Goal: Information Seeking & Learning: Check status

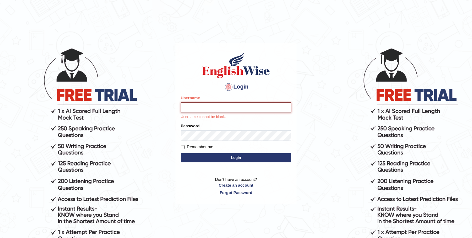
type input "vilayath"
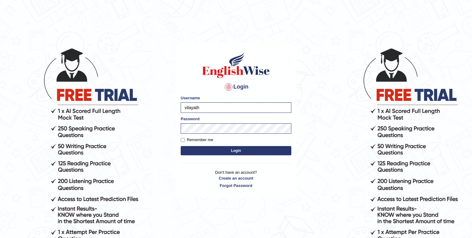
click at [233, 146] on button "Login" at bounding box center [236, 150] width 111 height 9
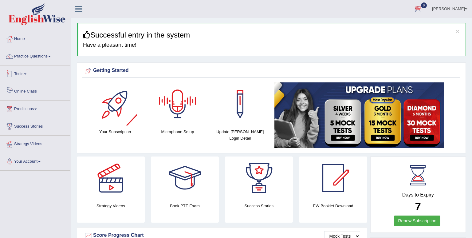
click at [23, 76] on link "Tests" at bounding box center [35, 72] width 70 height 15
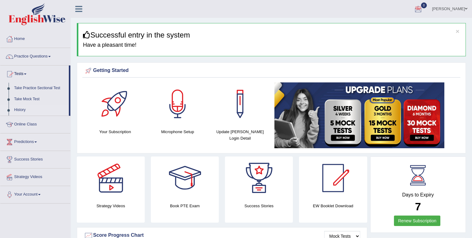
click at [18, 114] on link "History" at bounding box center [39, 109] width 57 height 11
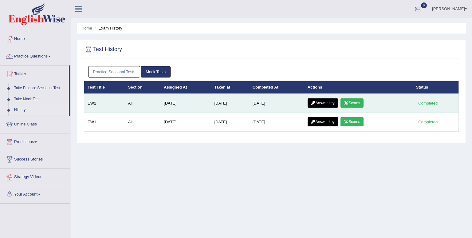
click at [348, 103] on icon at bounding box center [346, 103] width 5 height 4
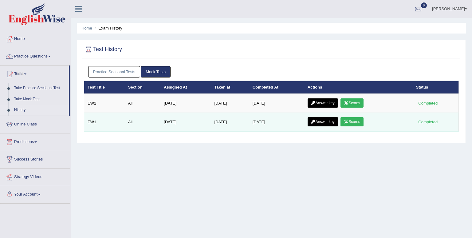
click at [352, 121] on link "Scores" at bounding box center [351, 121] width 23 height 9
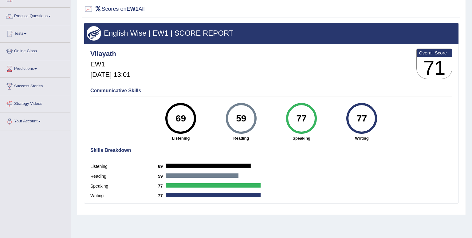
scroll to position [41, 0]
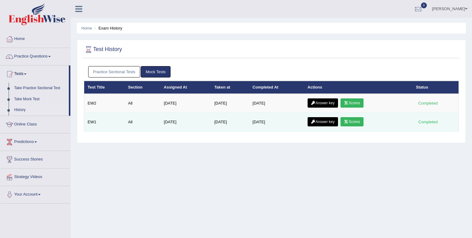
click at [327, 121] on link "Answer key" at bounding box center [323, 121] width 30 height 9
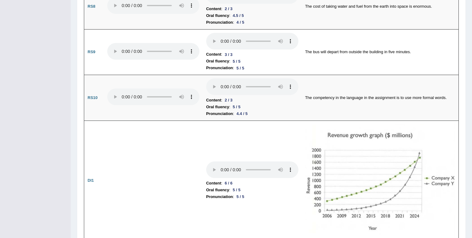
scroll to position [741, 0]
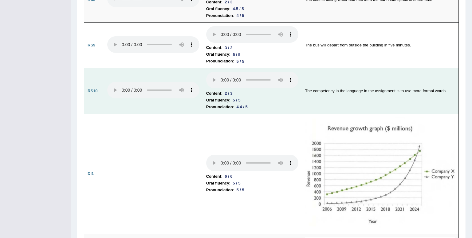
drag, startPoint x: 0, startPoint y: 0, endPoint x: 211, endPoint y: 83, distance: 226.9
click at [211, 83] on td "Content : 2 / 3 Oral fluency : 5 / 5 Pronunciation : 4.4 / 5" at bounding box center [252, 91] width 99 height 46
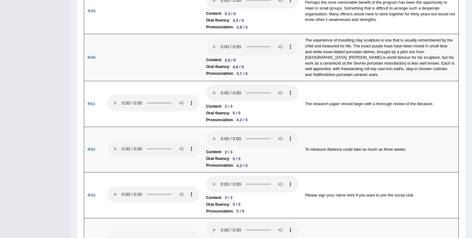
scroll to position [325, 0]
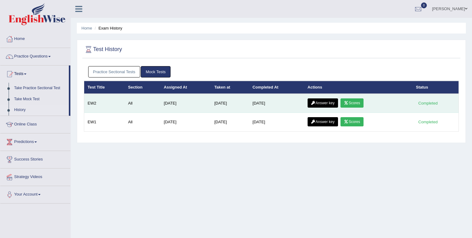
click at [358, 100] on link "Scores" at bounding box center [351, 102] width 23 height 9
click at [327, 101] on link "Answer key" at bounding box center [323, 102] width 30 height 9
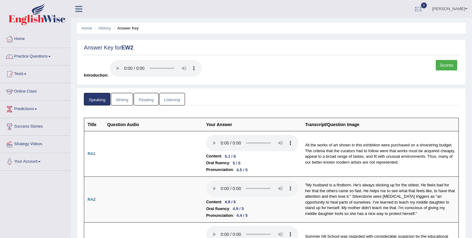
click at [118, 100] on link "Writing" at bounding box center [122, 99] width 22 height 13
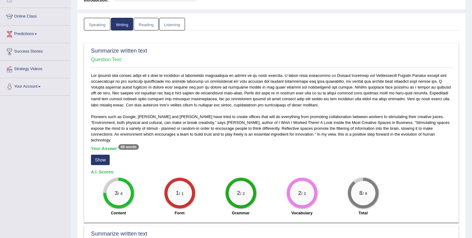
scroll to position [82, 0]
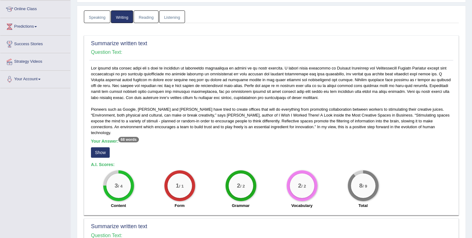
click at [102, 147] on button "Show" at bounding box center [100, 152] width 19 height 10
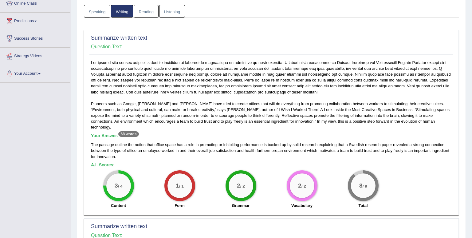
scroll to position [0, 0]
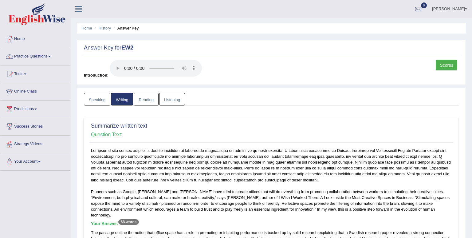
click at [175, 99] on link "Listening" at bounding box center [172, 99] width 26 height 13
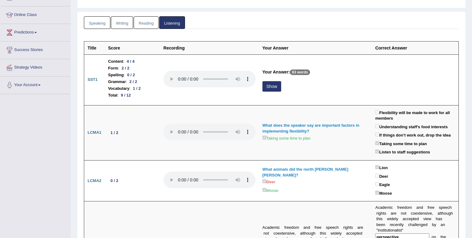
scroll to position [77, 0]
click at [126, 22] on link "Writing" at bounding box center [122, 22] width 22 height 13
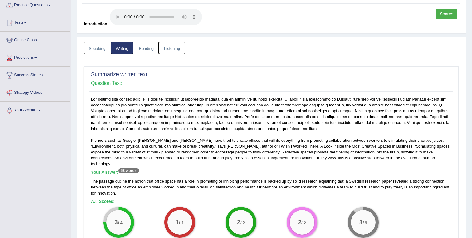
scroll to position [0, 0]
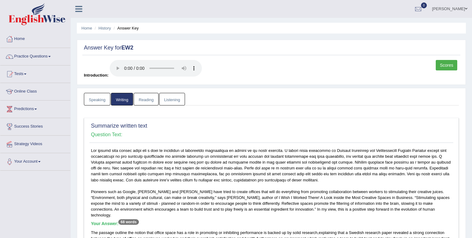
click at [173, 101] on link "Listening" at bounding box center [172, 99] width 26 height 13
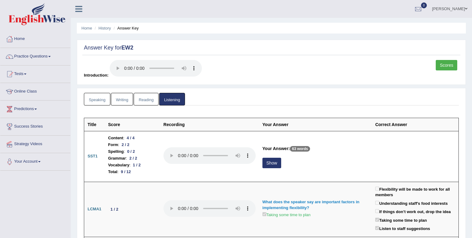
click at [103, 97] on link "Speaking" at bounding box center [97, 99] width 26 height 13
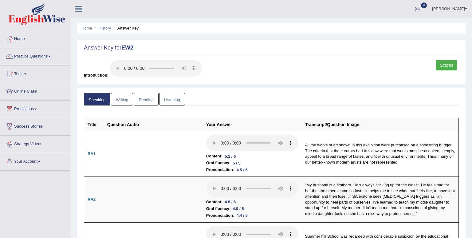
click at [120, 100] on link "Writing" at bounding box center [122, 99] width 22 height 13
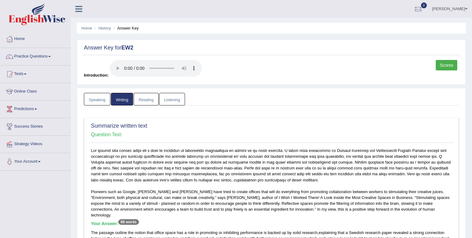
click at [143, 100] on link "Reading" at bounding box center [146, 99] width 25 height 13
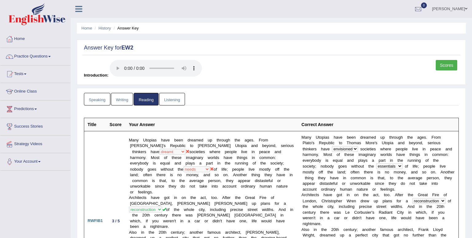
click at [90, 99] on link "Speaking" at bounding box center [97, 99] width 26 height 13
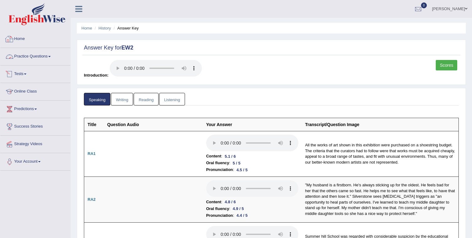
click at [24, 58] on link "Practice Questions" at bounding box center [35, 55] width 70 height 15
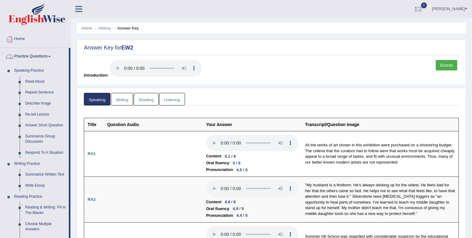
click at [41, 53] on link "Practice Questions" at bounding box center [34, 55] width 69 height 15
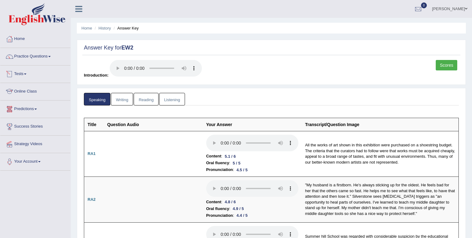
click at [26, 74] on span at bounding box center [25, 73] width 2 height 1
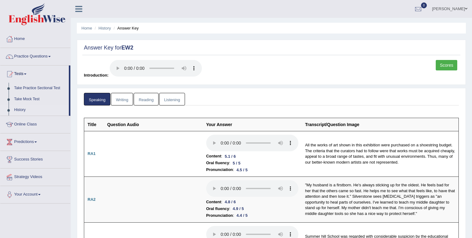
click at [17, 108] on link "History" at bounding box center [39, 109] width 57 height 11
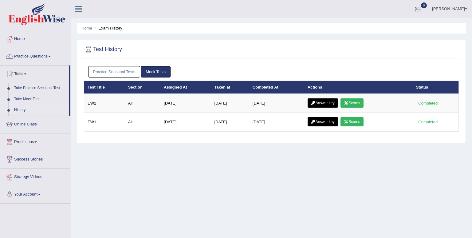
click at [121, 74] on link "Practice Sectional Tests" at bounding box center [114, 71] width 52 height 11
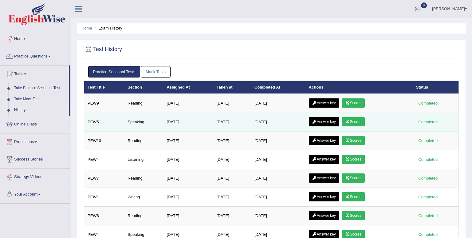
click at [330, 120] on link "Answer key" at bounding box center [324, 121] width 30 height 9
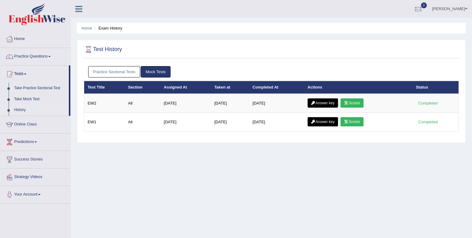
click at [102, 72] on link "Practice Sectional Tests" at bounding box center [114, 71] width 52 height 11
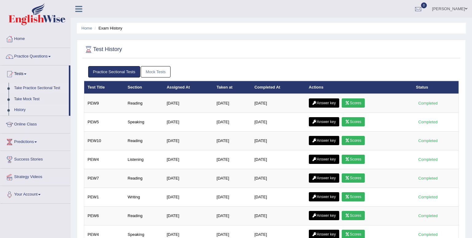
click at [23, 85] on link "Take Practice Sectional Test" at bounding box center [39, 88] width 57 height 11
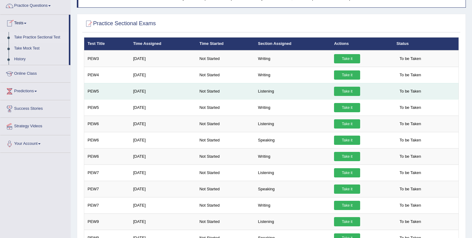
scroll to position [52, 0]
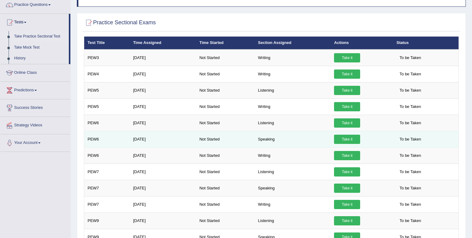
click at [354, 137] on link "Take it" at bounding box center [347, 139] width 26 height 9
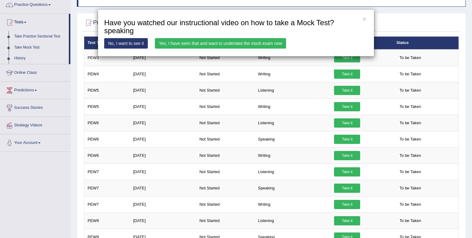
click at [245, 44] on link "Yes, I have seen that and want to undertake the mock exam now" at bounding box center [220, 43] width 131 height 10
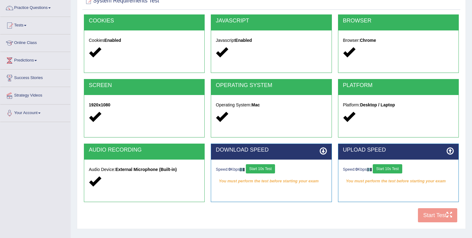
scroll to position [85, 0]
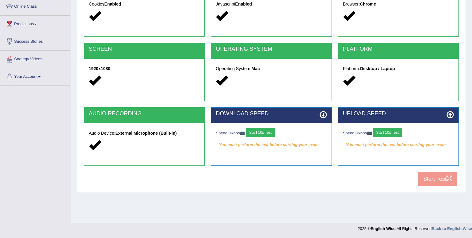
click at [265, 131] on button "Start 10s Test" at bounding box center [260, 132] width 29 height 9
click at [396, 132] on button "Start 10s Test" at bounding box center [387, 132] width 29 height 9
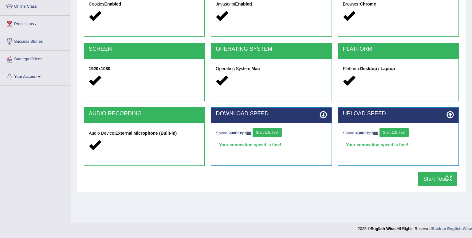
click at [436, 181] on button "Start Test" at bounding box center [437, 179] width 39 height 14
